Goal: Information Seeking & Learning: Learn about a topic

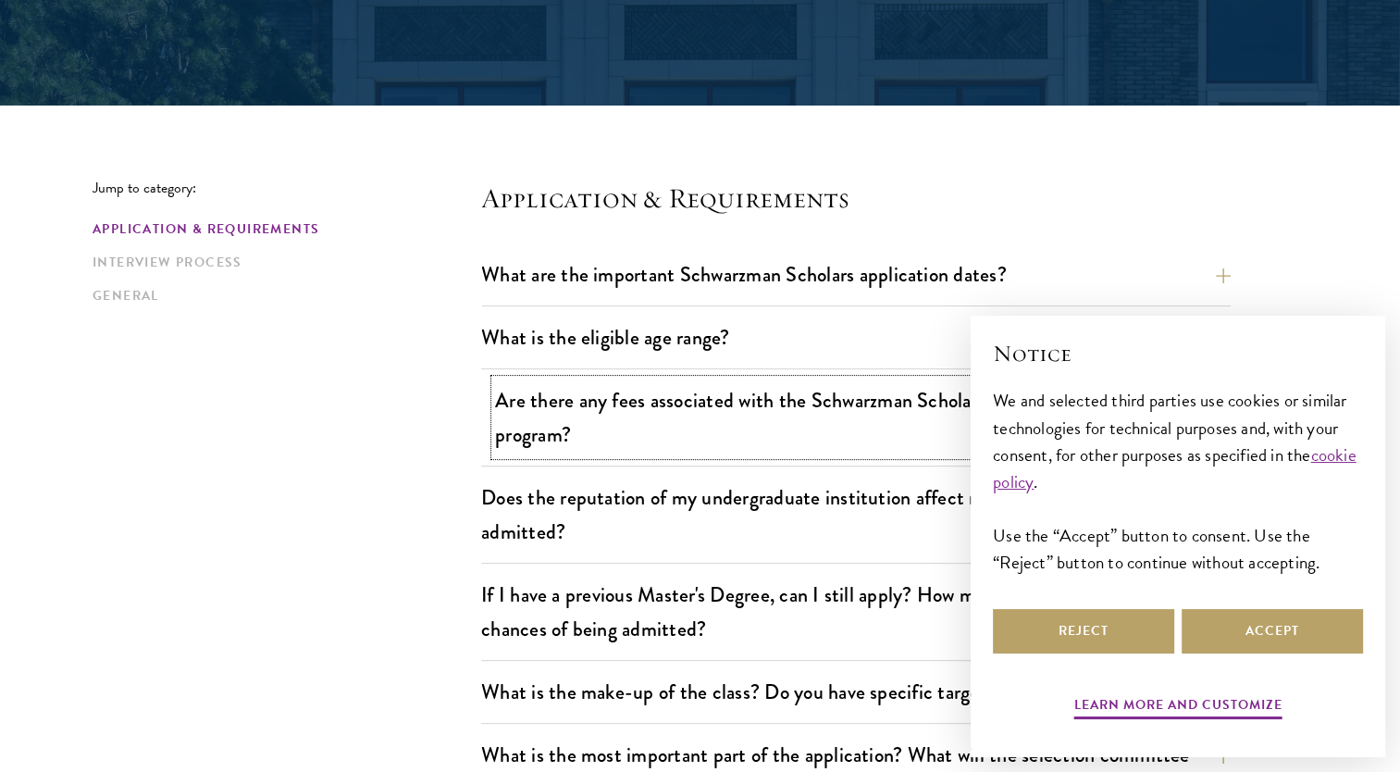
click at [833, 431] on button "Are there any fees associated with the Schwarzman Scholars application or the p…" at bounding box center [869, 417] width 749 height 76
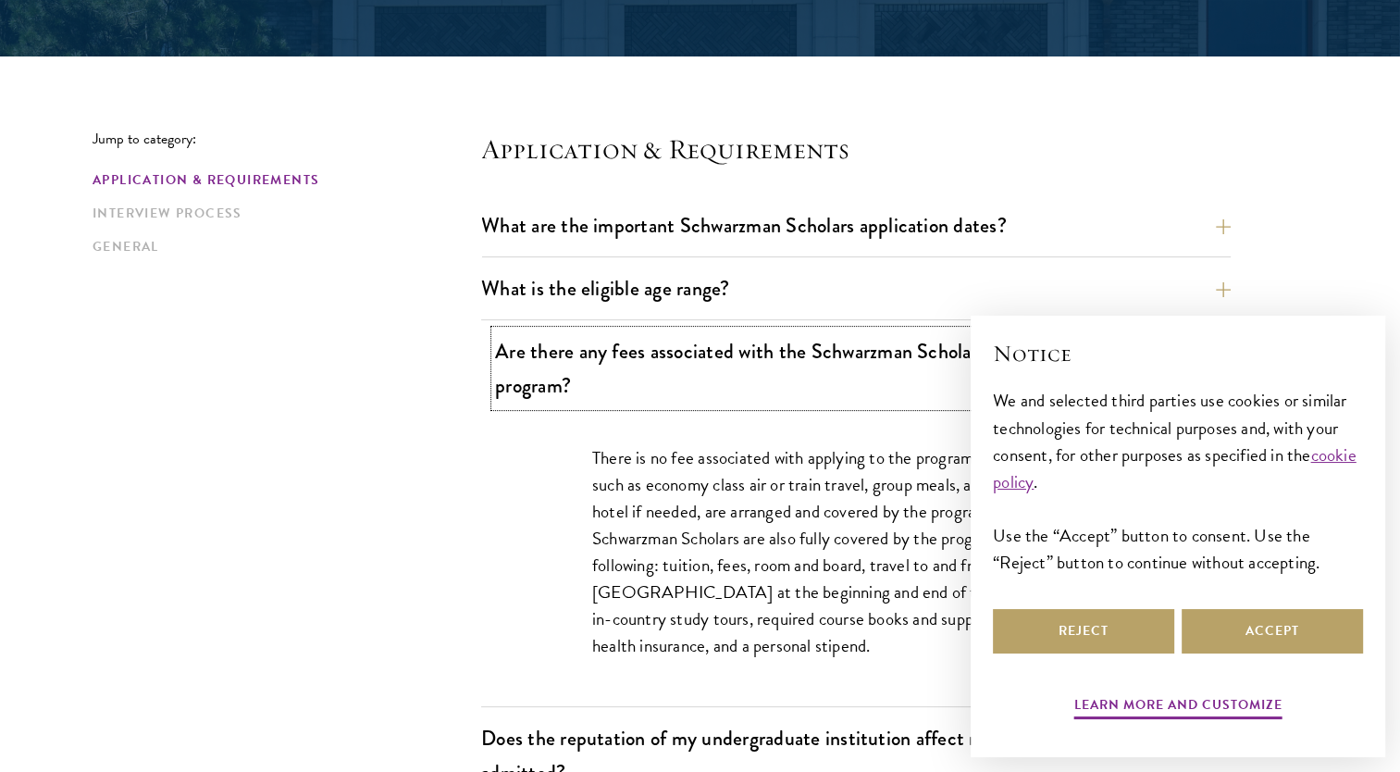
scroll to position [418, 0]
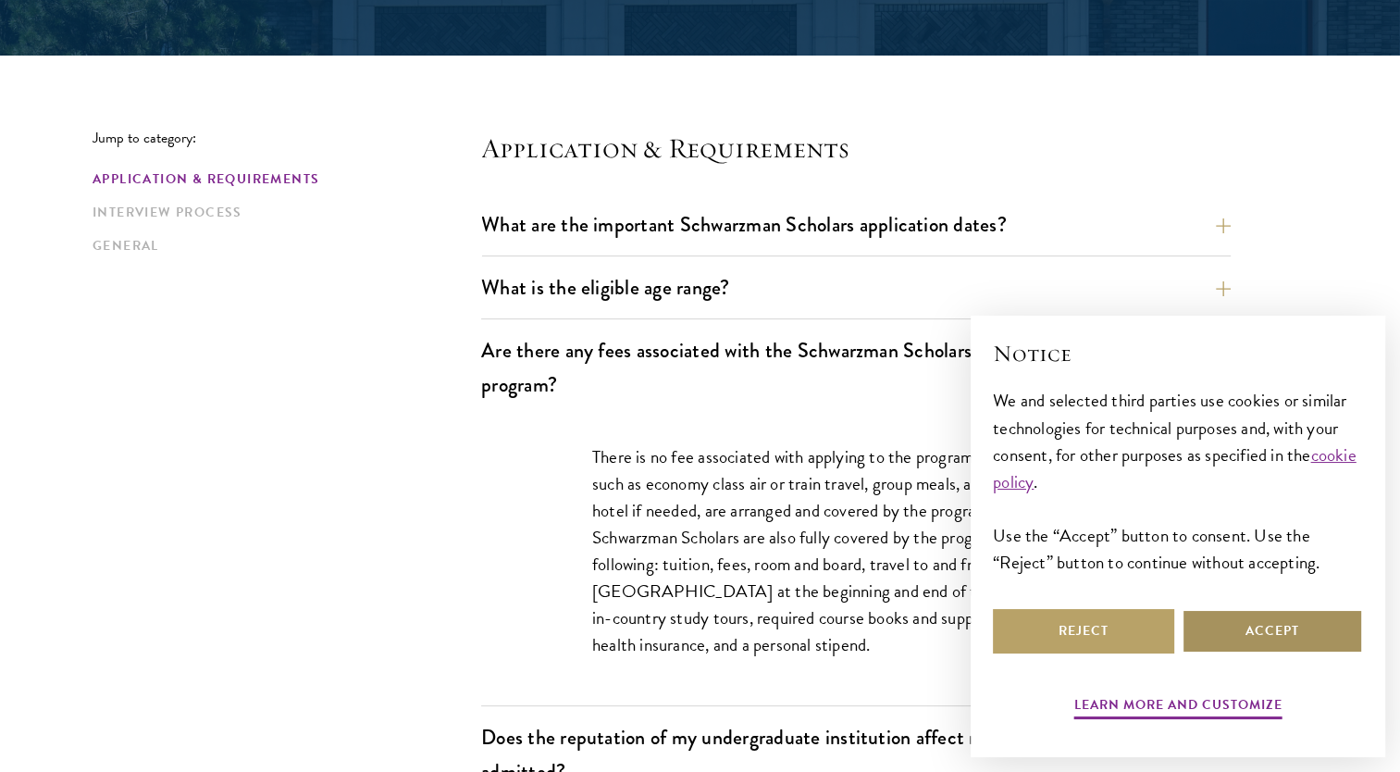
click at [1250, 643] on button "Accept" at bounding box center [1272, 631] width 181 height 44
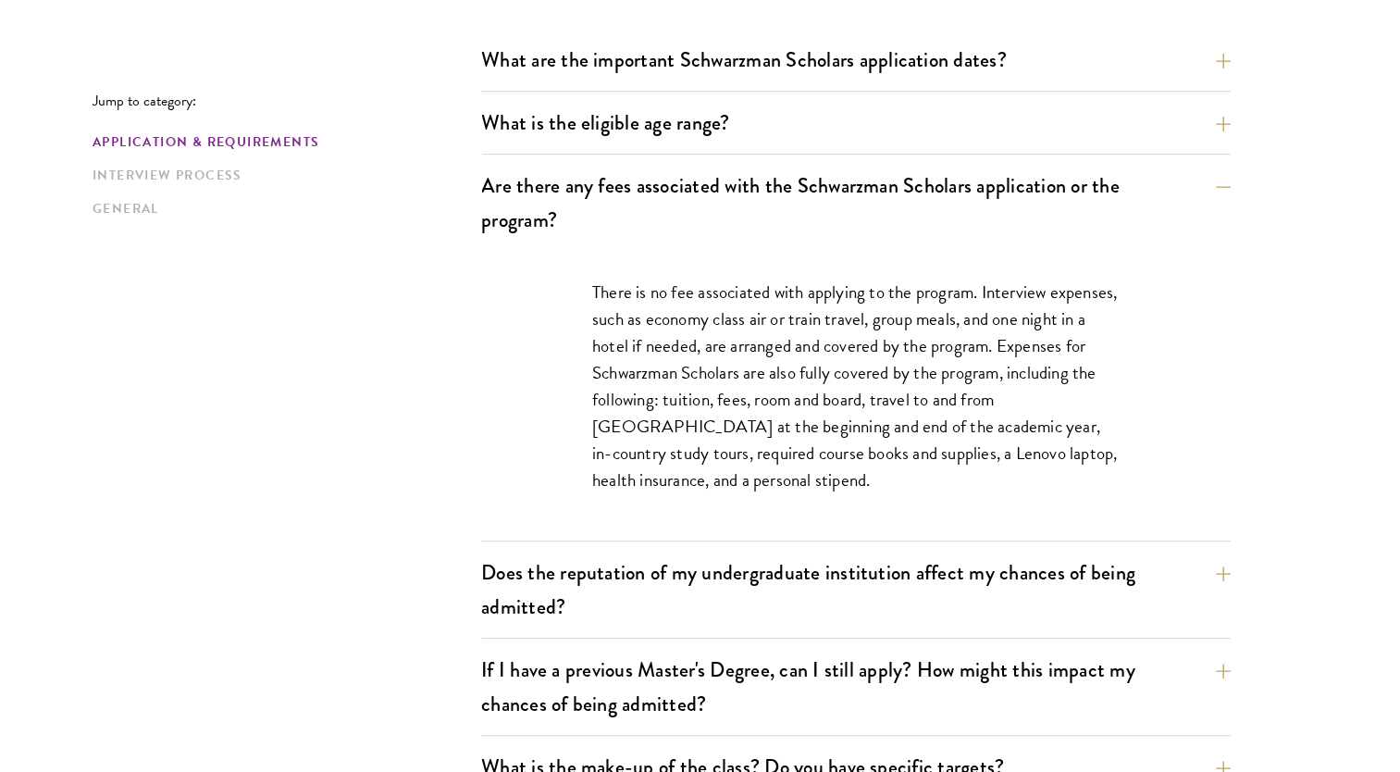
scroll to position [585, 0]
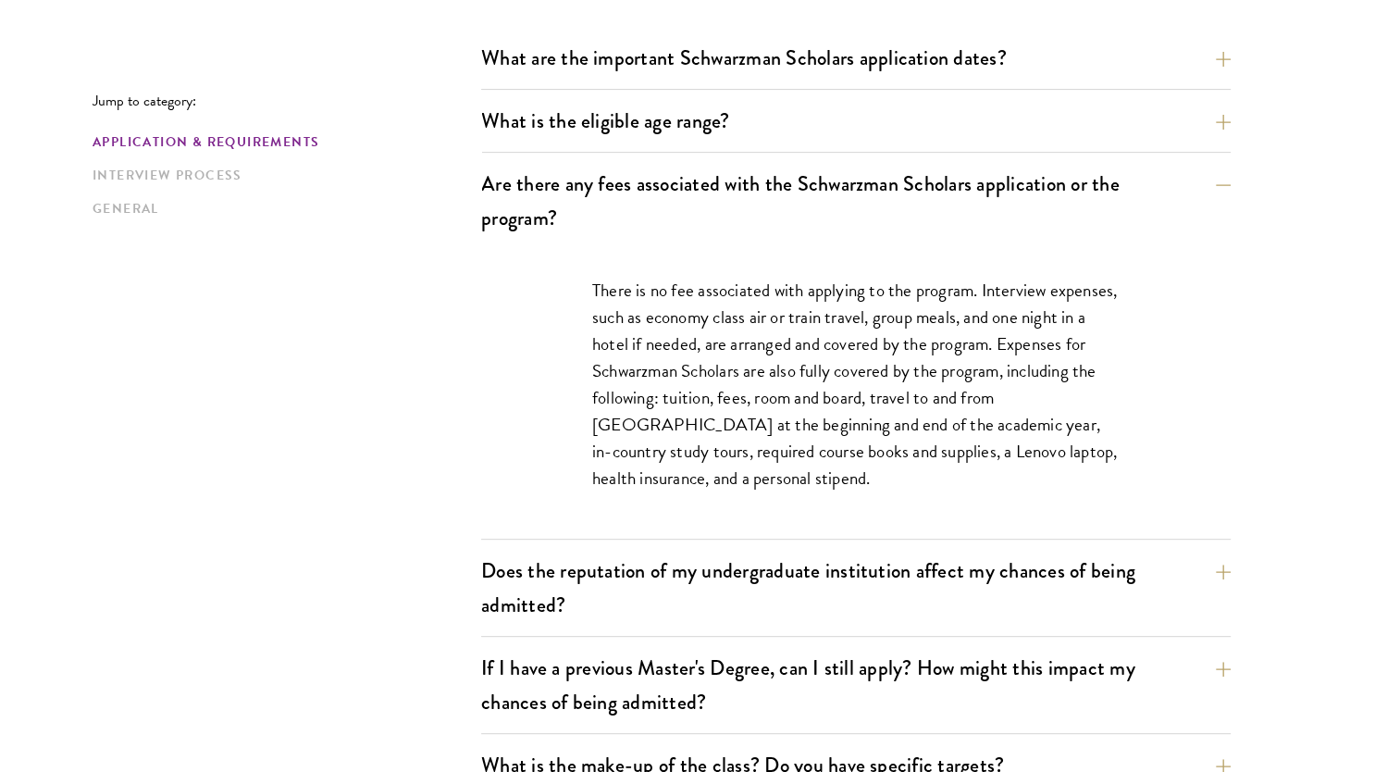
click at [1176, 599] on button "Does the reputation of my undergraduate institution affect my chances of being …" at bounding box center [869, 588] width 749 height 76
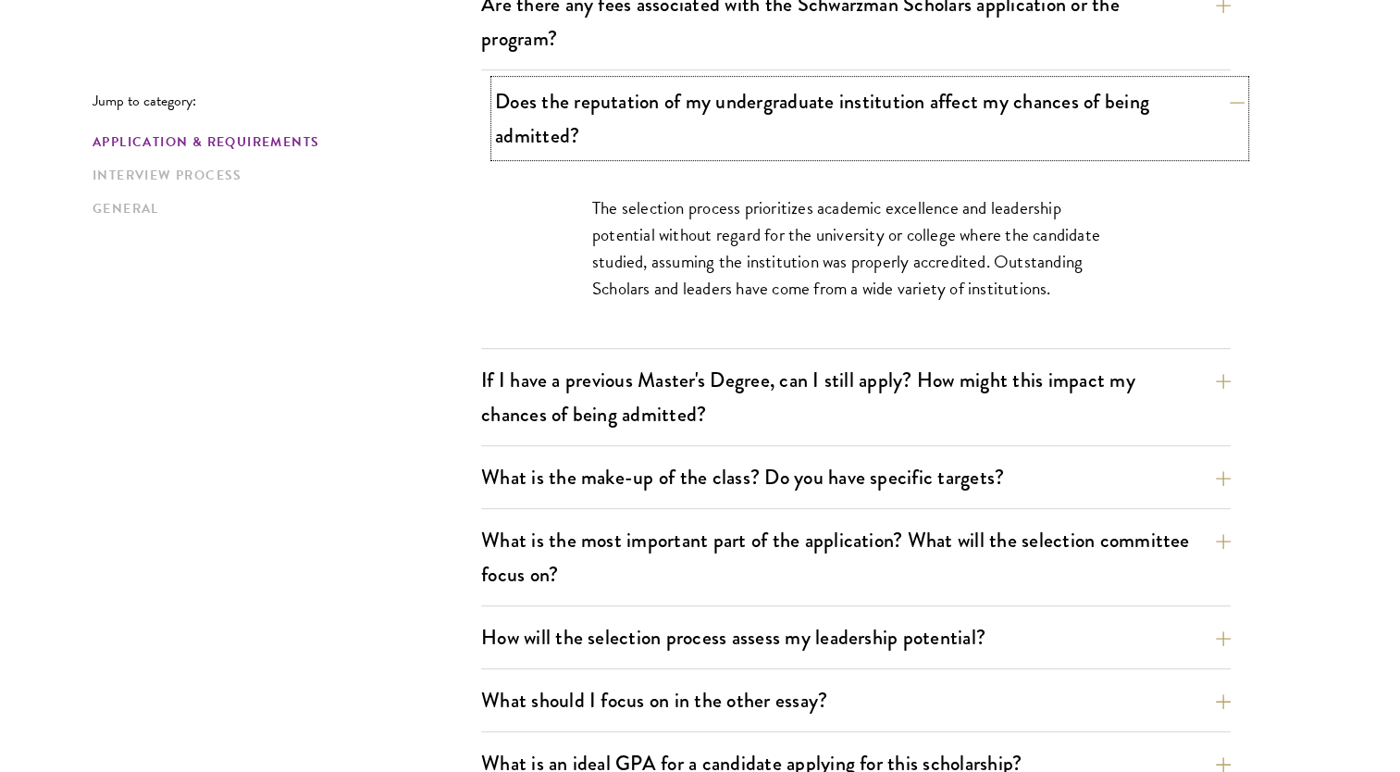
scroll to position [770, 0]
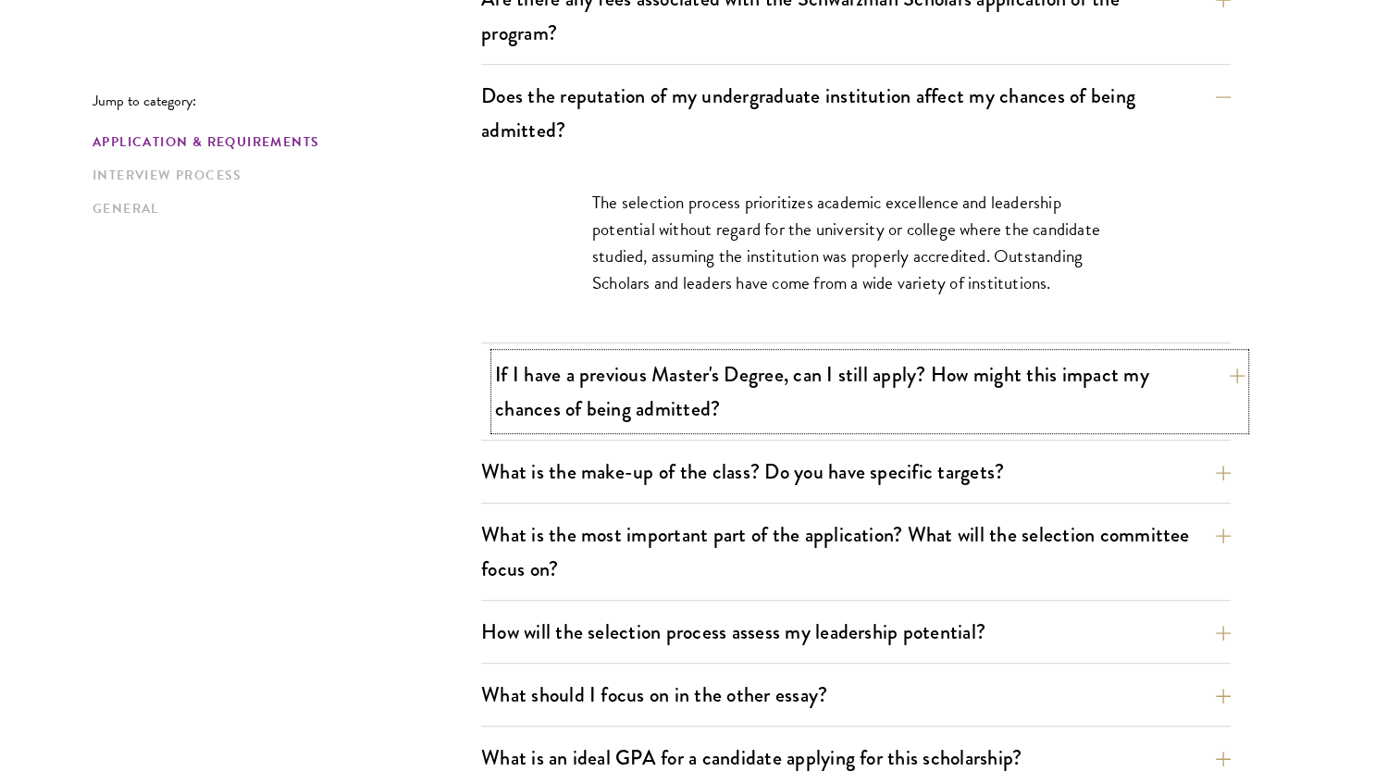
click at [1121, 381] on button "If I have a previous Master's Degree, can I still apply? How might this impact …" at bounding box center [869, 391] width 749 height 76
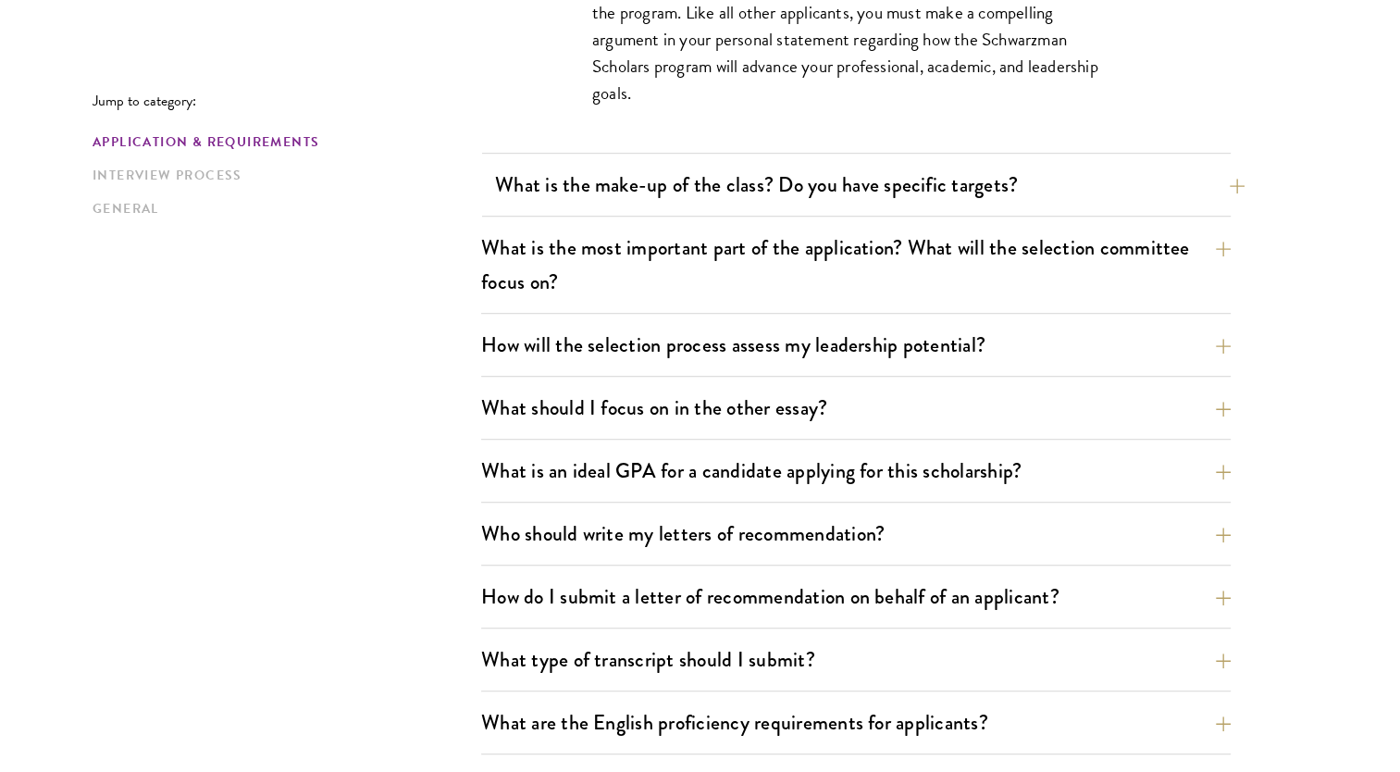
scroll to position [1114, 0]
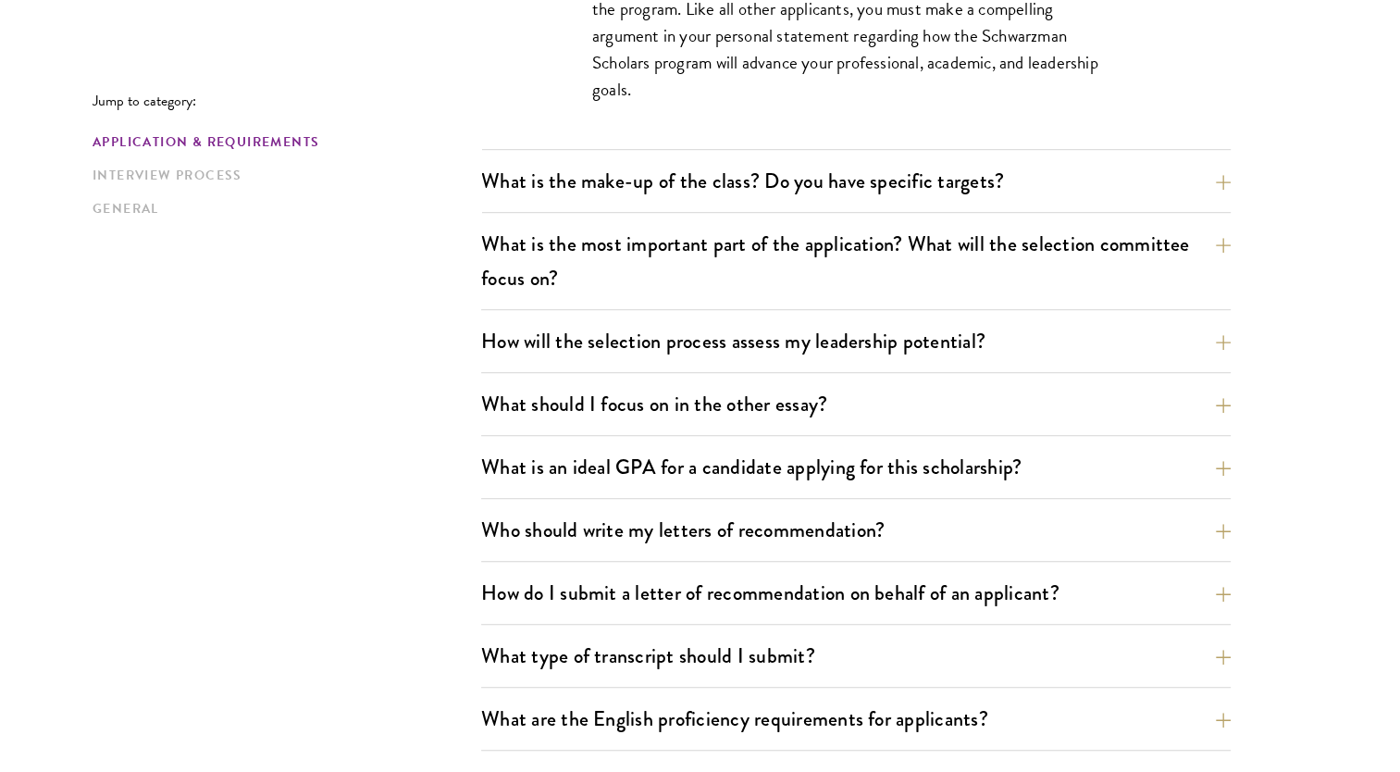
click at [988, 202] on div "What is the make-up of the class? Do you have specific targets? The only firm t…" at bounding box center [855, 186] width 749 height 53
click at [1048, 169] on button "What is the make-up of the class? Do you have specific targets?" at bounding box center [869, 181] width 749 height 42
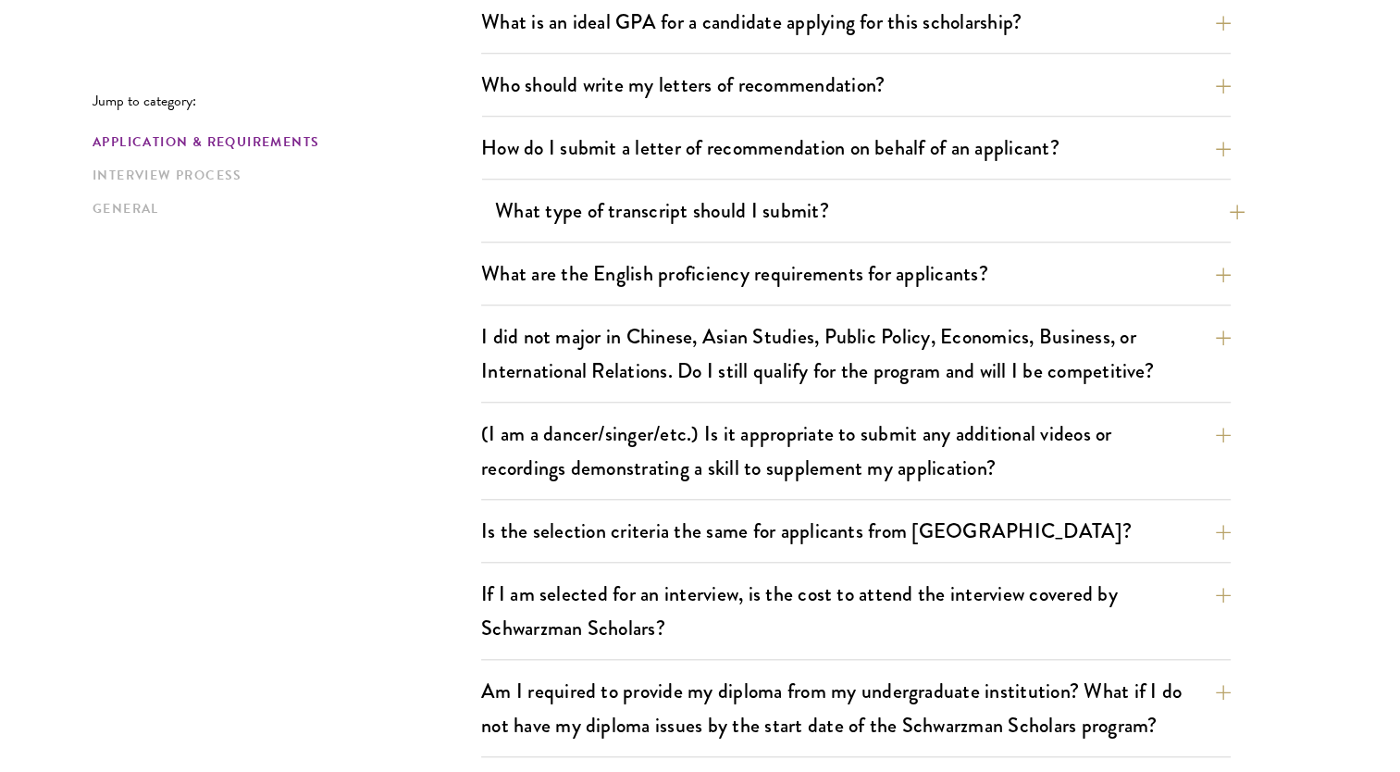
scroll to position [1714, 0]
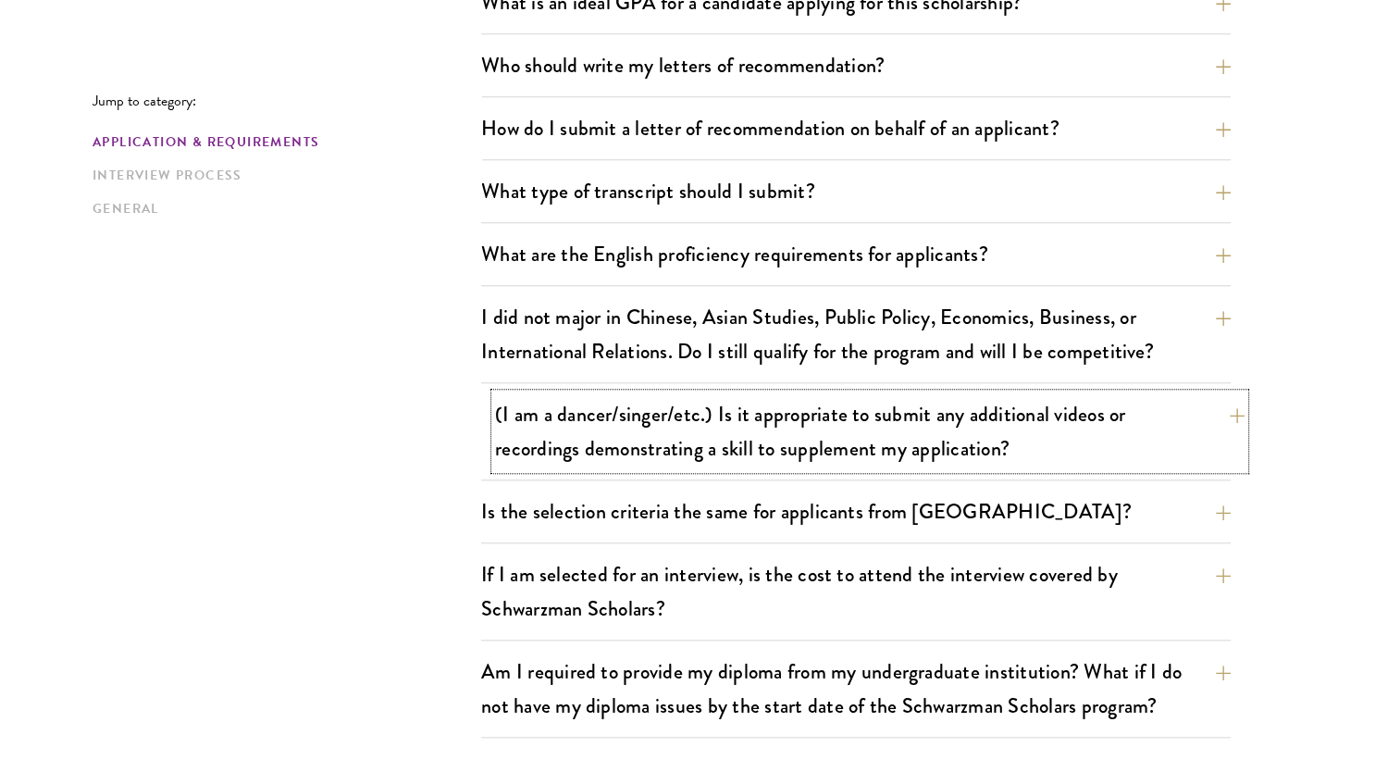
click at [1234, 408] on button "(I am a dancer/singer/etc.) Is it appropriate to submit any additional videos o…" at bounding box center [869, 431] width 749 height 76
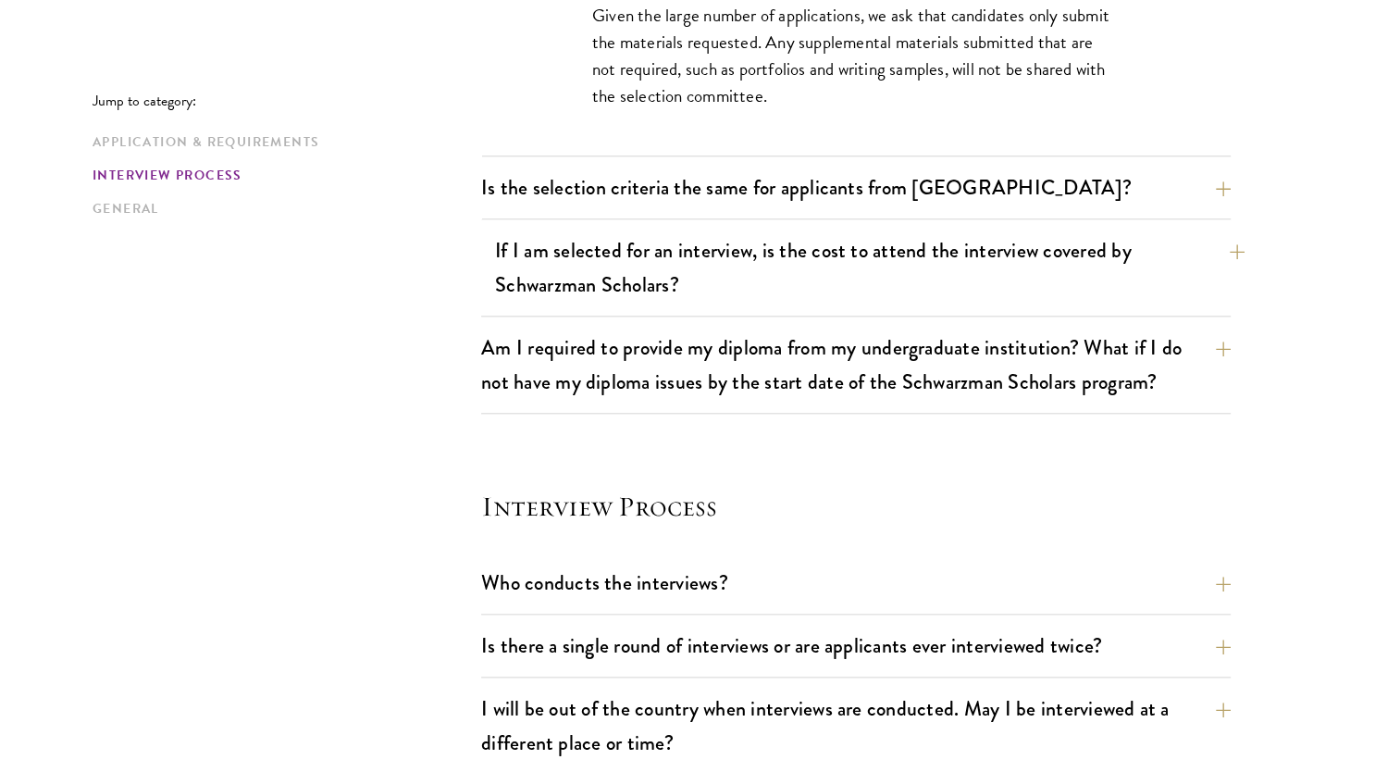
scroll to position [1852, 0]
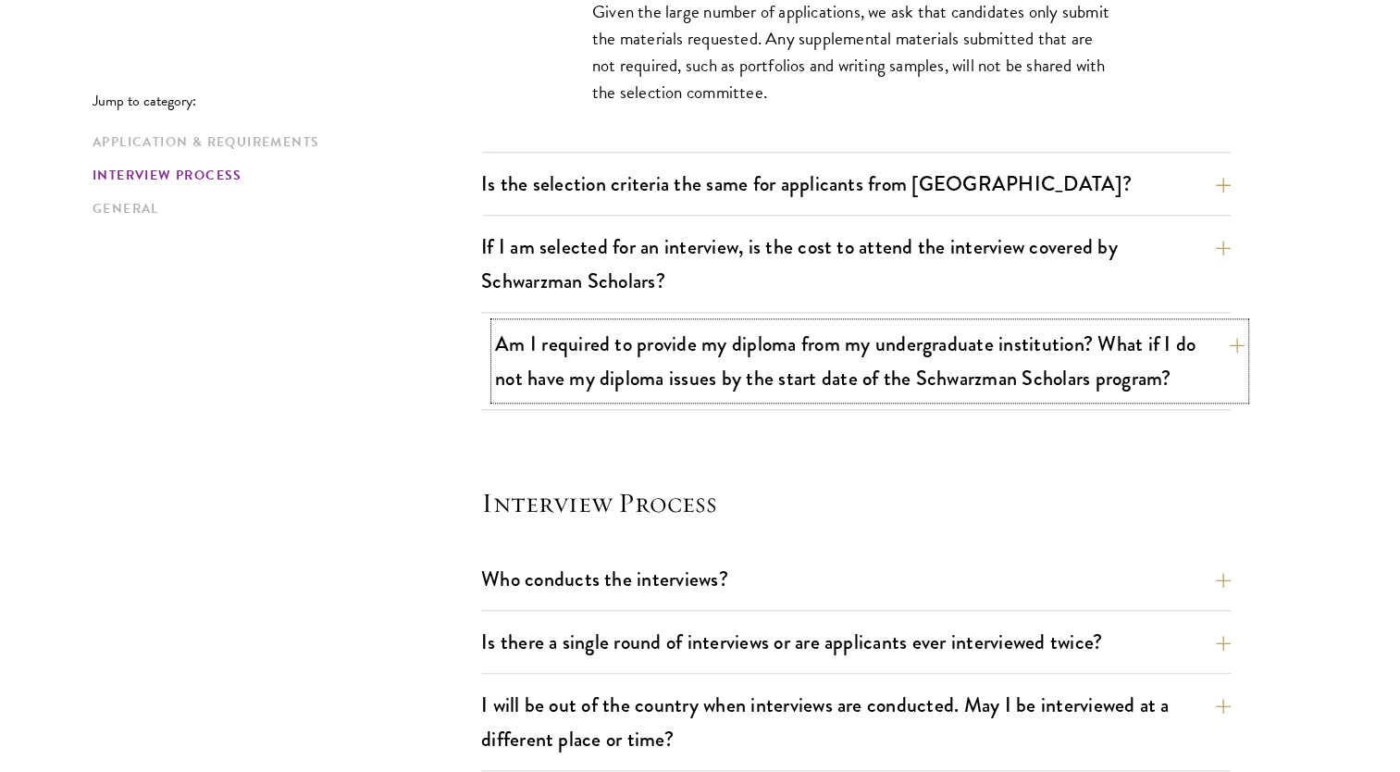
click at [1191, 338] on button "Am I required to provide my diploma from my undergraduate institution? What if …" at bounding box center [869, 361] width 749 height 76
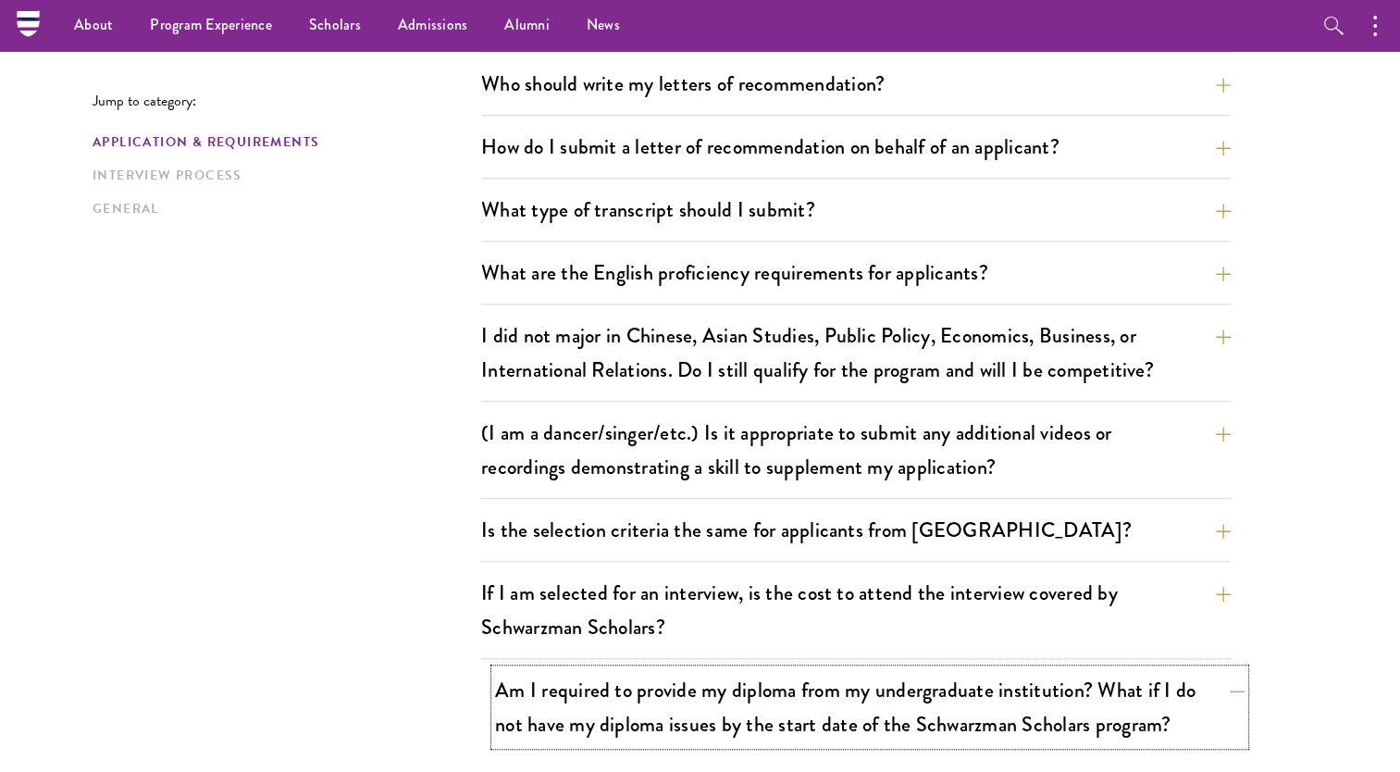
scroll to position [1312, 0]
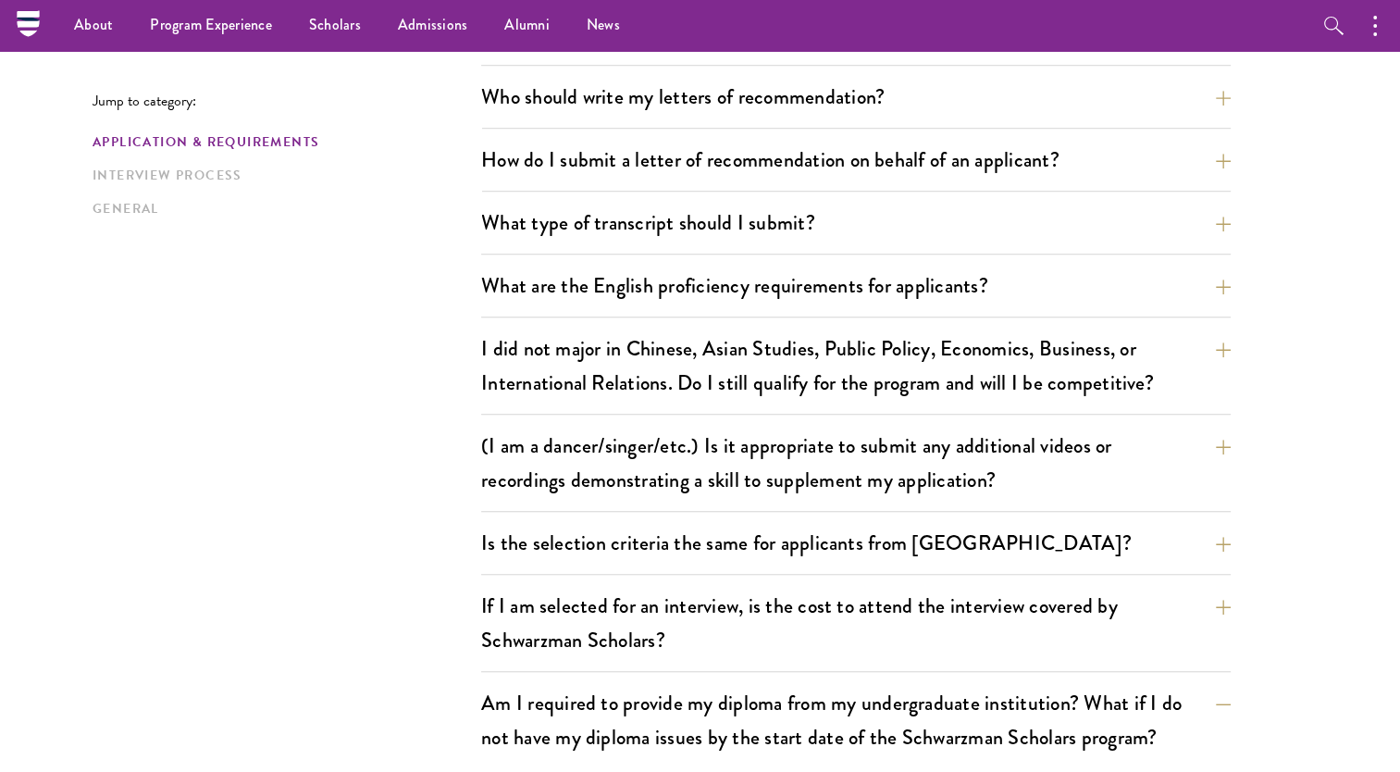
click at [1108, 257] on div "What are the important Schwarzman Scholars application dates? Applicants who ho…" at bounding box center [855, 170] width 749 height 1721
click at [1056, 215] on button "What type of transcript should I submit?" at bounding box center [869, 223] width 749 height 42
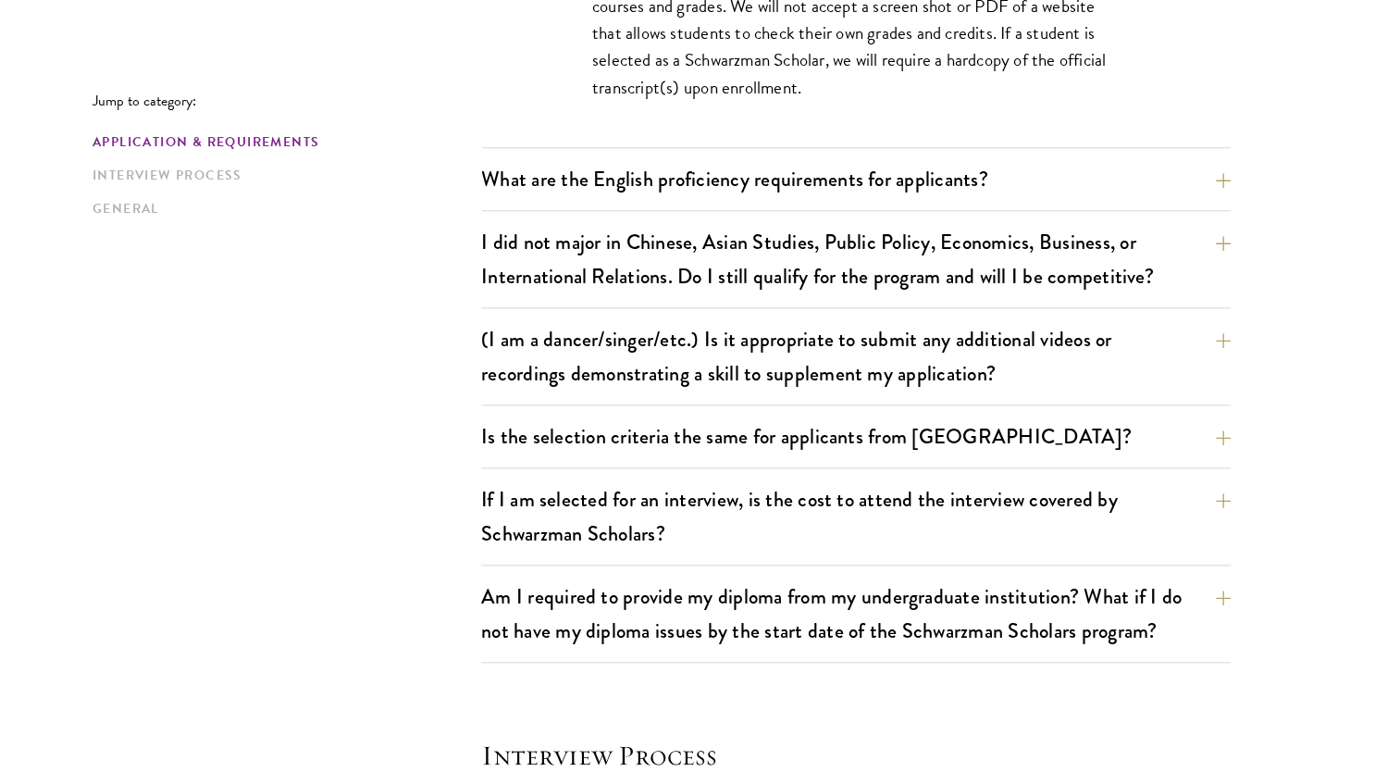
scroll to position [1736, 0]
click at [1014, 287] on button "I did not major in Chinese, Asian Studies, Public Policy, Economics, Business, …" at bounding box center [869, 258] width 749 height 76
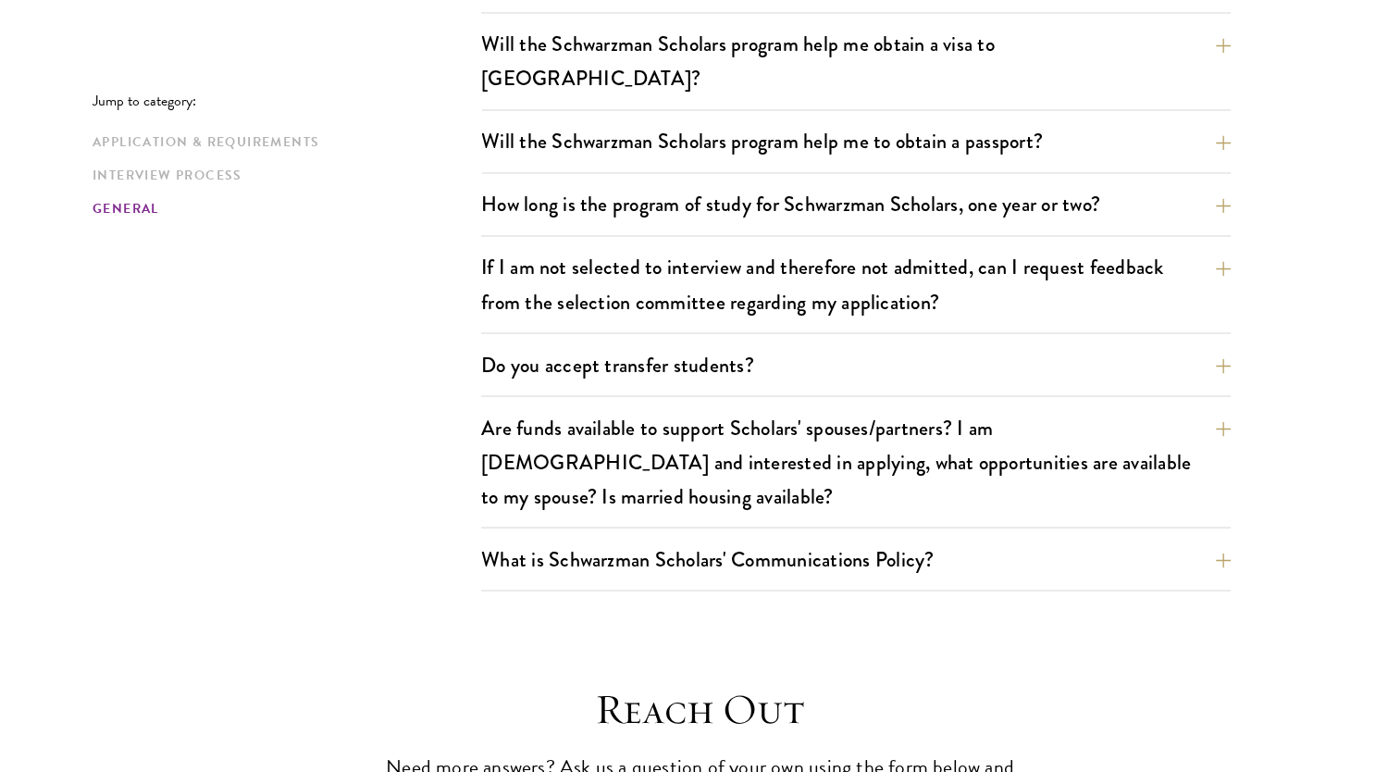
scroll to position [3203, 0]
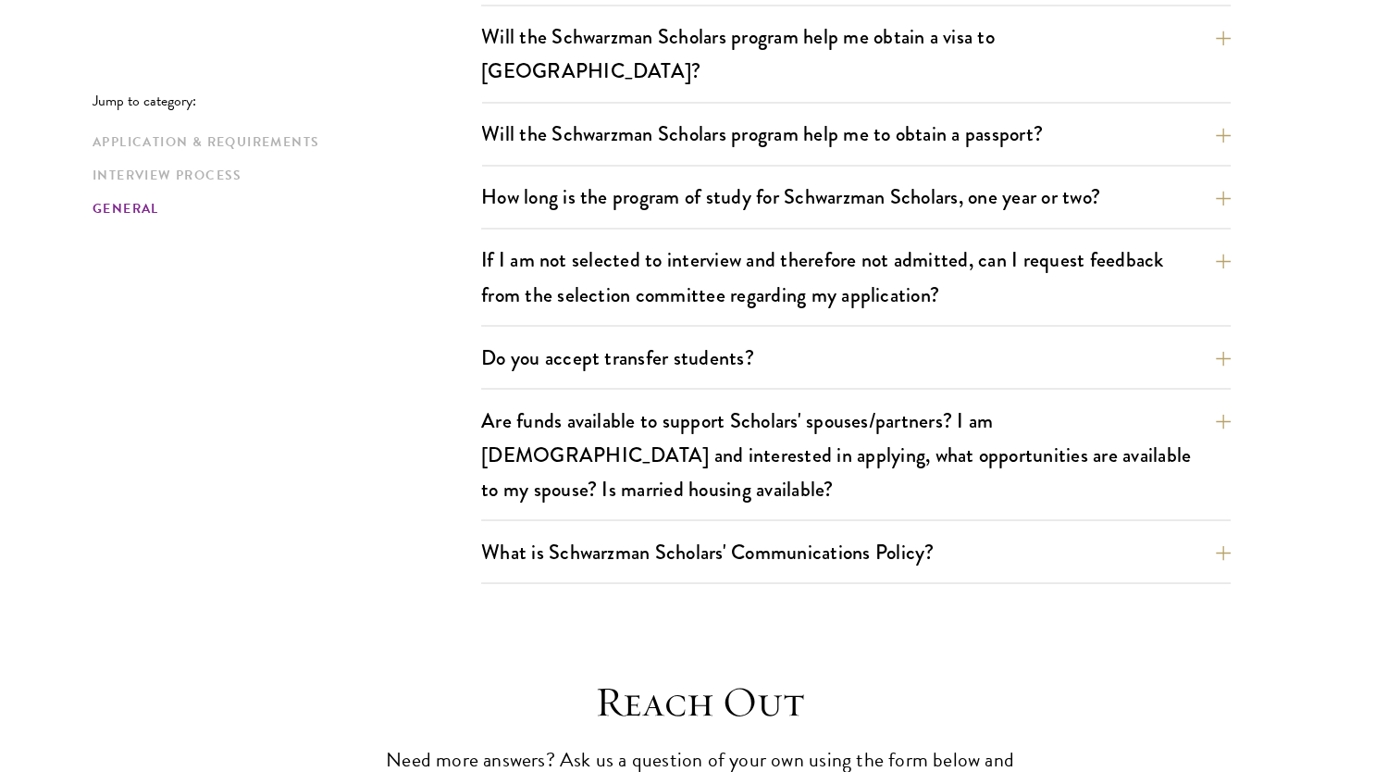
click at [937, 179] on div "How long is the program of study for Schwarzman Scholars, one year or two? The …" at bounding box center [855, 202] width 749 height 53
click at [974, 176] on button "How long is the program of study for Schwarzman Scholars, one year or two?" at bounding box center [869, 197] width 749 height 42
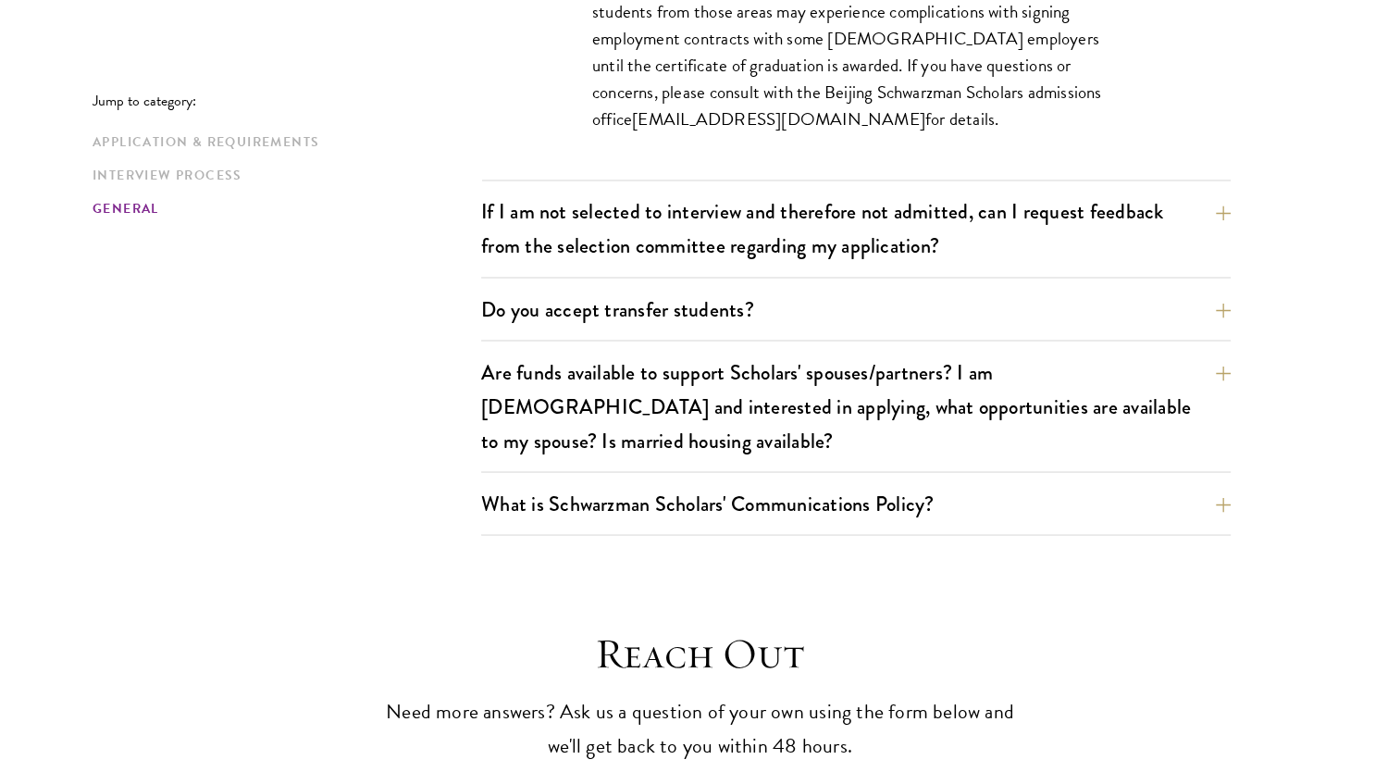
scroll to position [3198, 0]
click at [929, 192] on button "If I am not selected to interview and therefore not admitted, can I request fee…" at bounding box center [869, 229] width 749 height 76
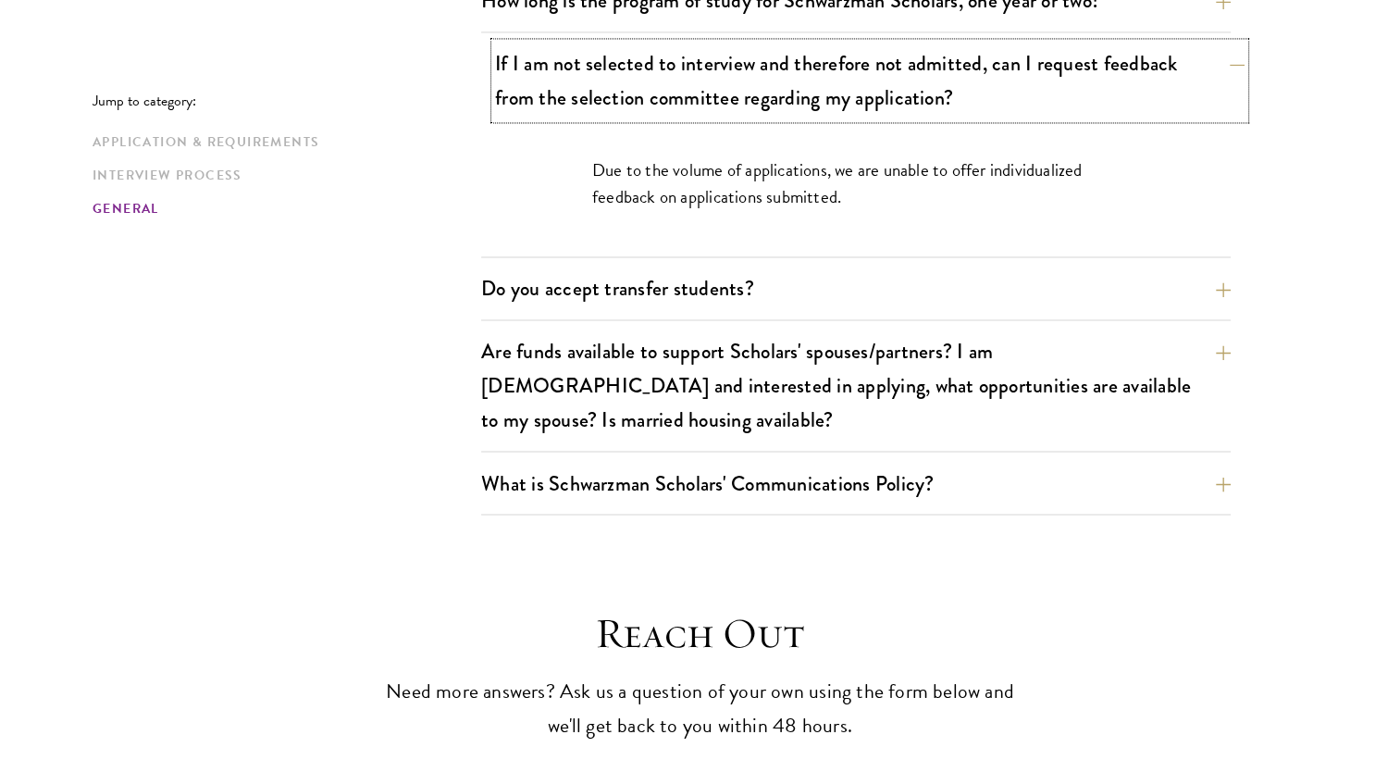
scroll to position [3132, 0]
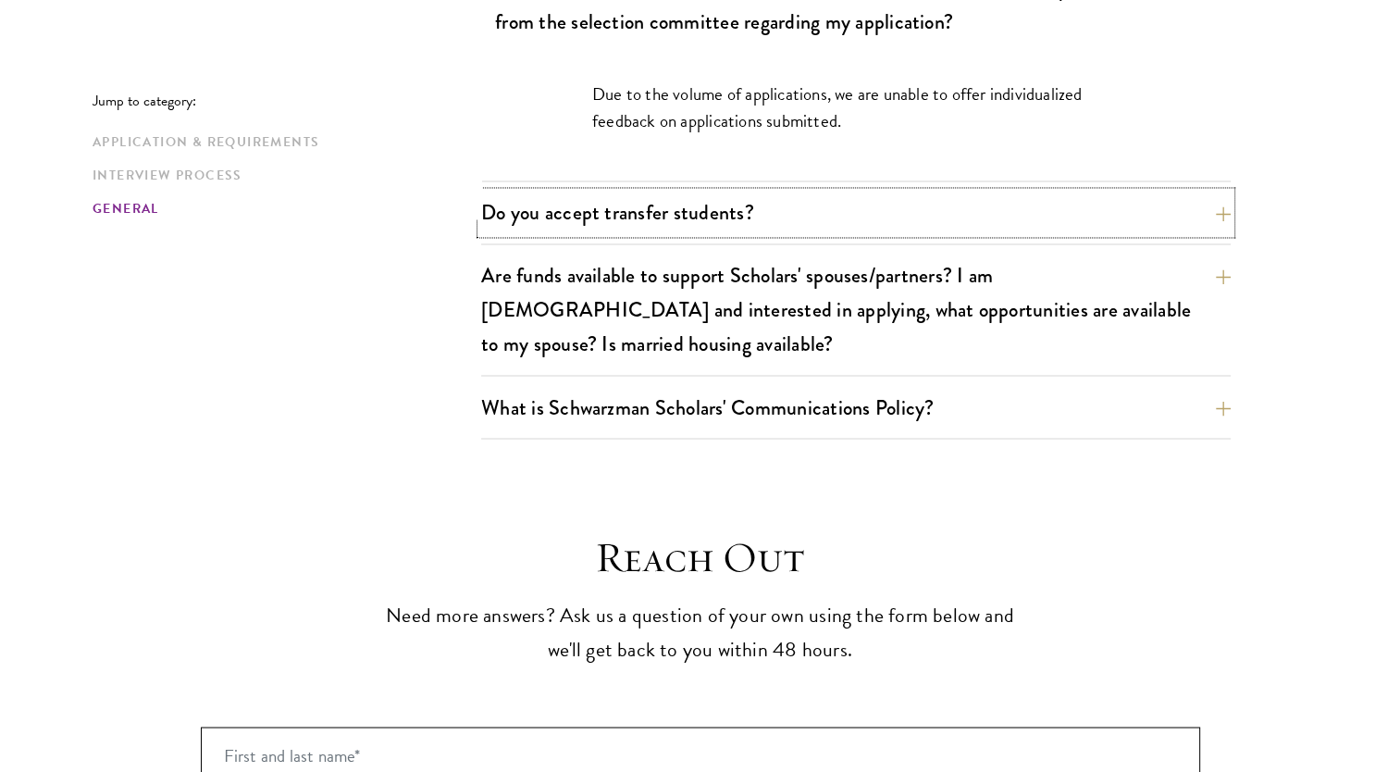
click at [929, 192] on button "Do you accept transfer students?" at bounding box center [855, 213] width 749 height 42
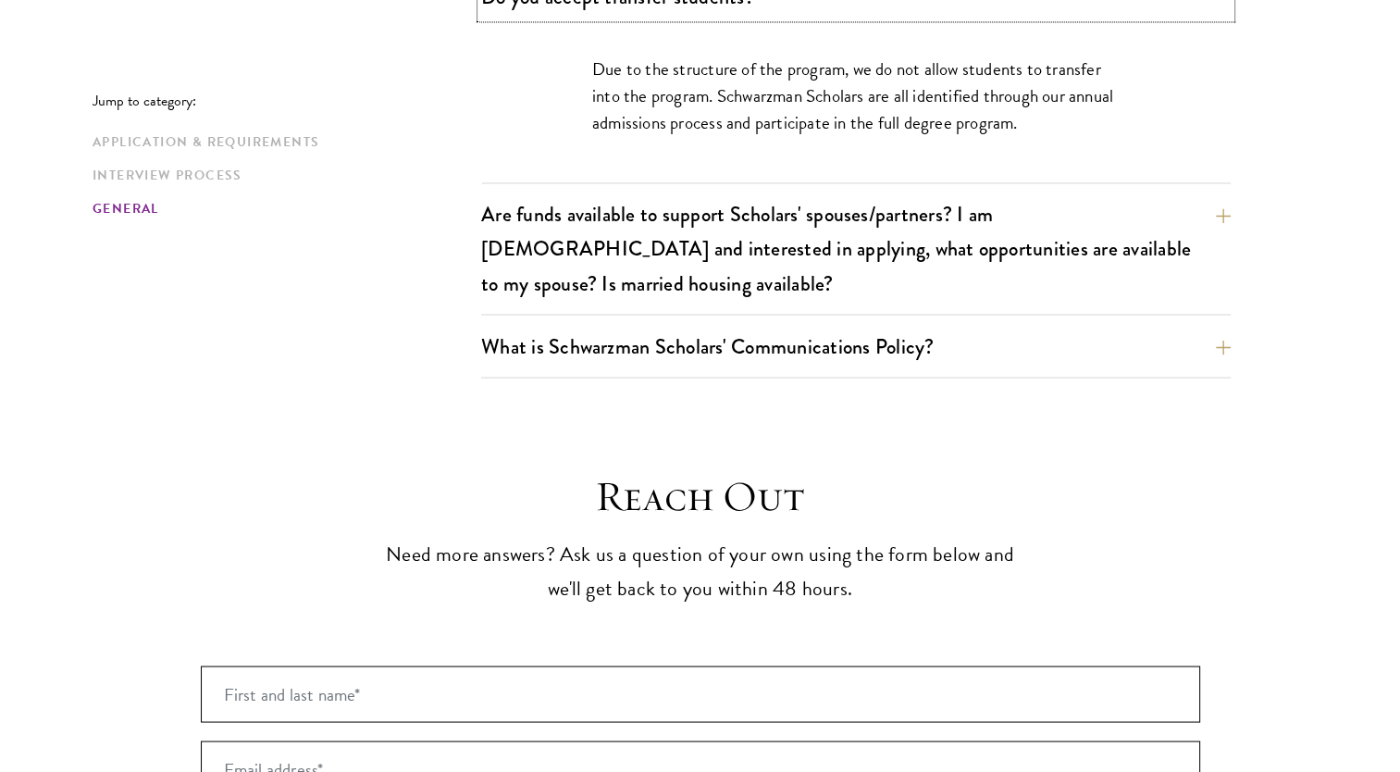
scroll to position [3223, 0]
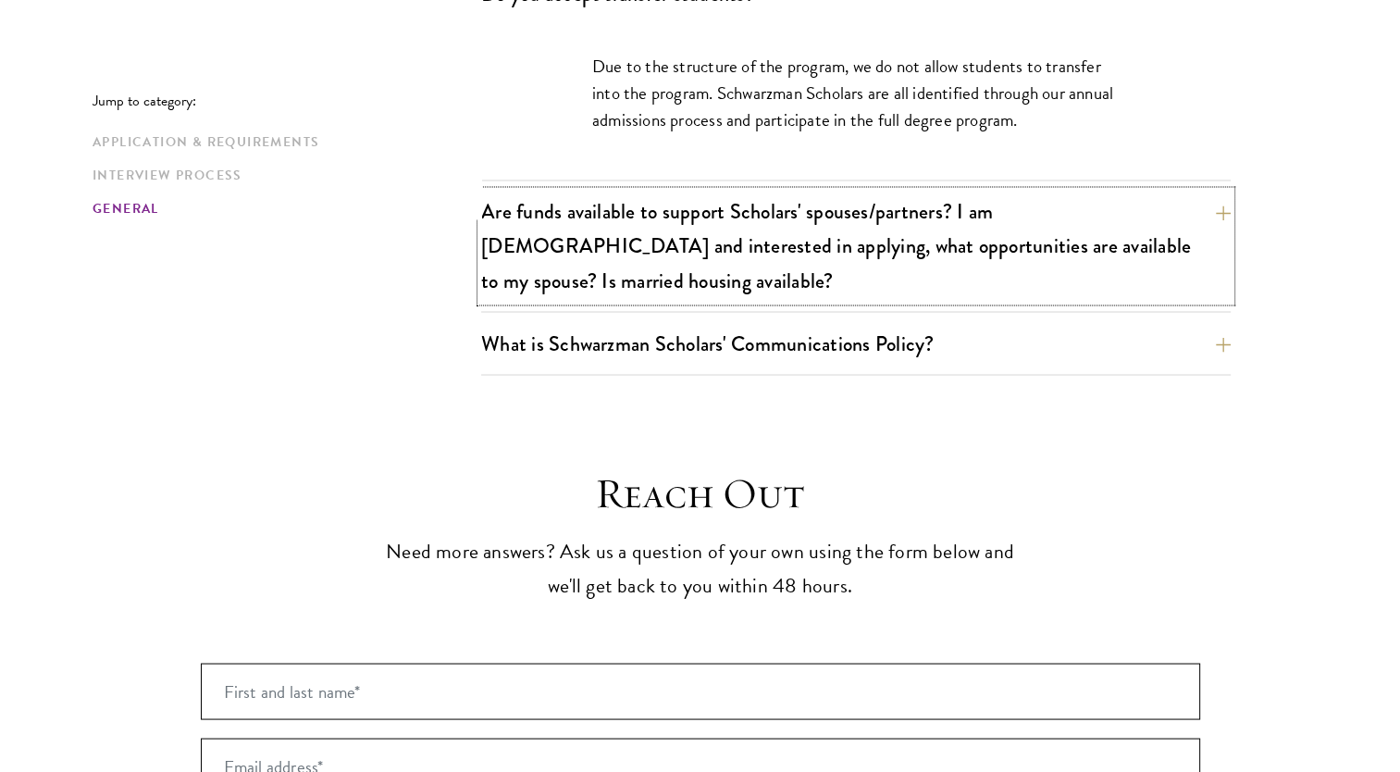
click at [929, 192] on button "Are funds available to support Scholars' spouses/partners? I am [DEMOGRAPHIC_DA…" at bounding box center [855, 246] width 749 height 110
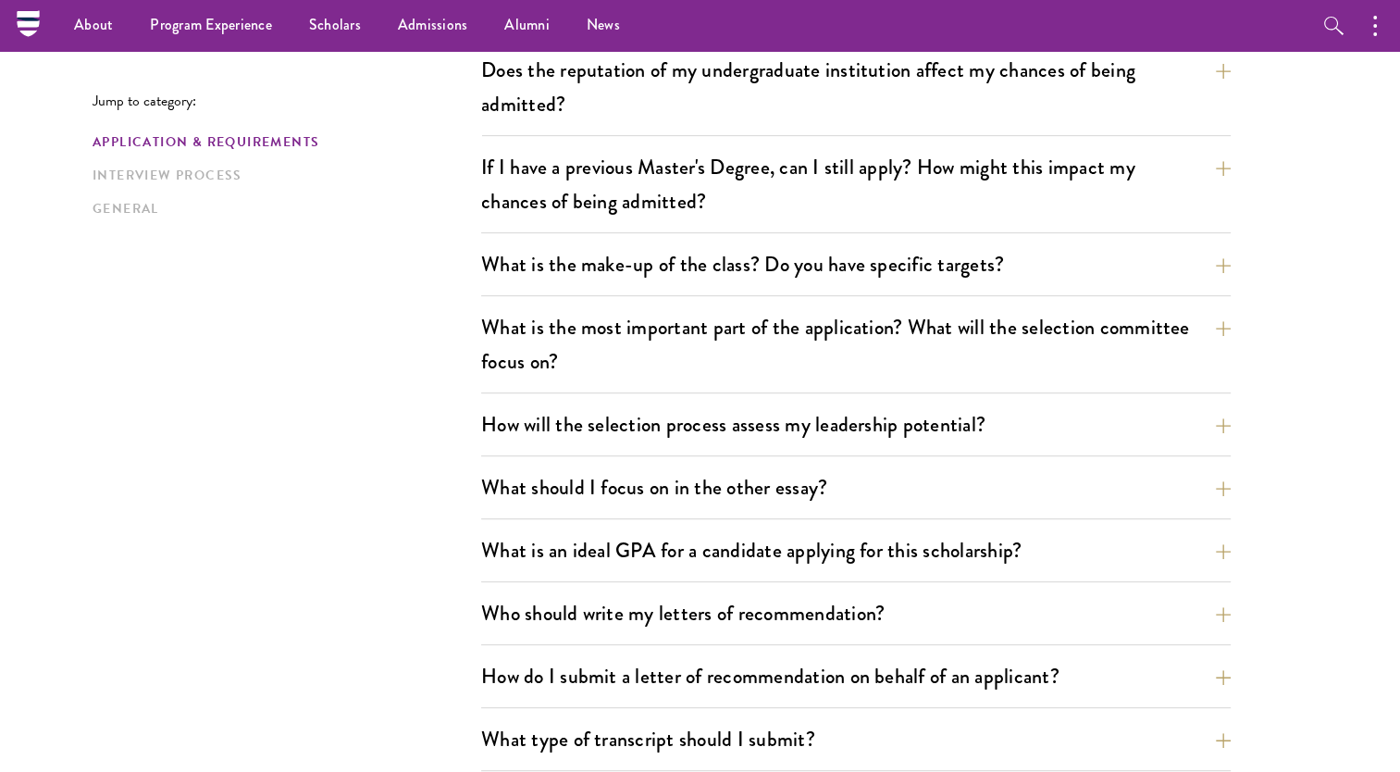
scroll to position [0, 0]
